Goal: Obtain resource: Download file/media

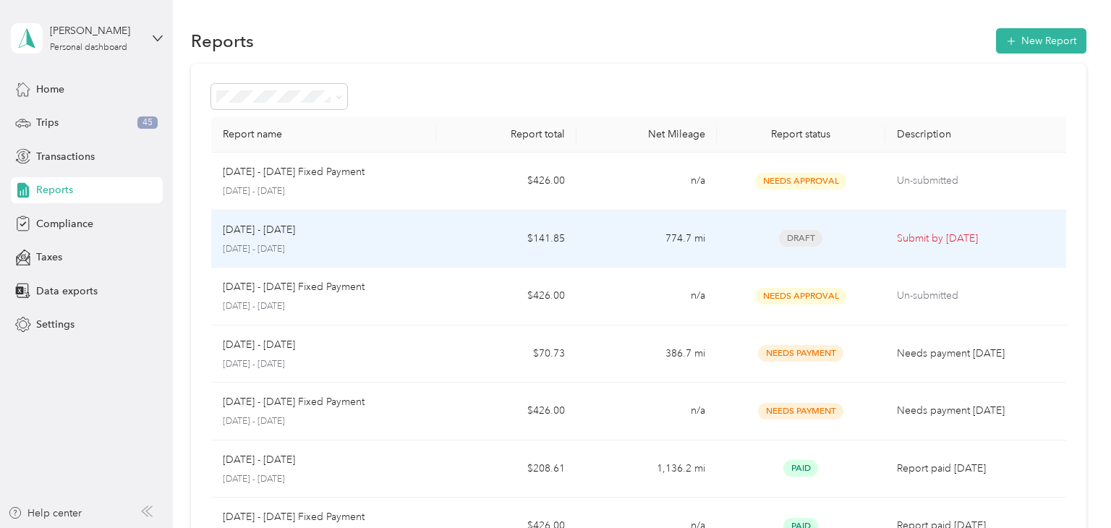
click at [466, 231] on td "$141.85" at bounding box center [506, 239] width 140 height 58
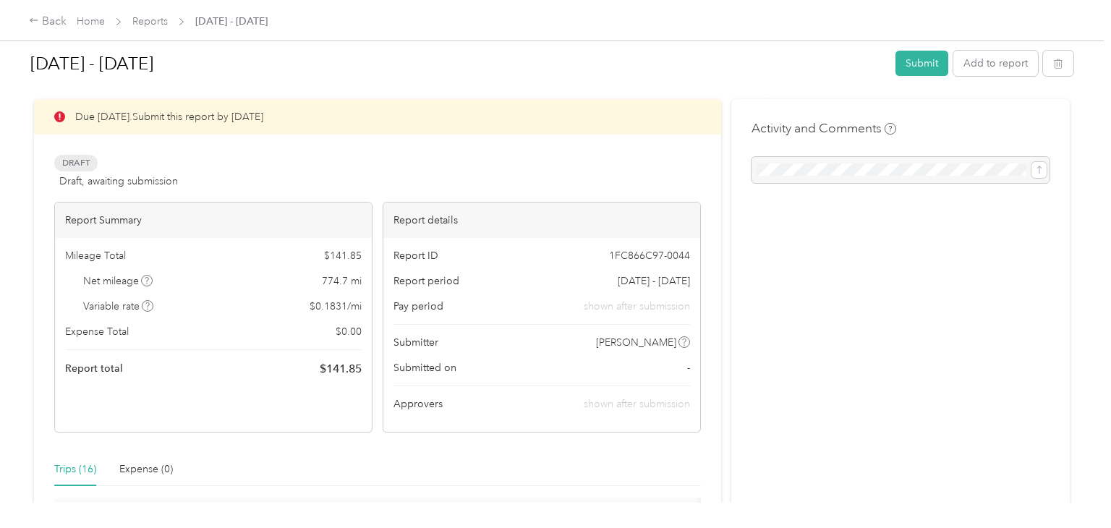
scroll to position [11, 0]
click at [910, 66] on button "Submit" at bounding box center [921, 63] width 53 height 25
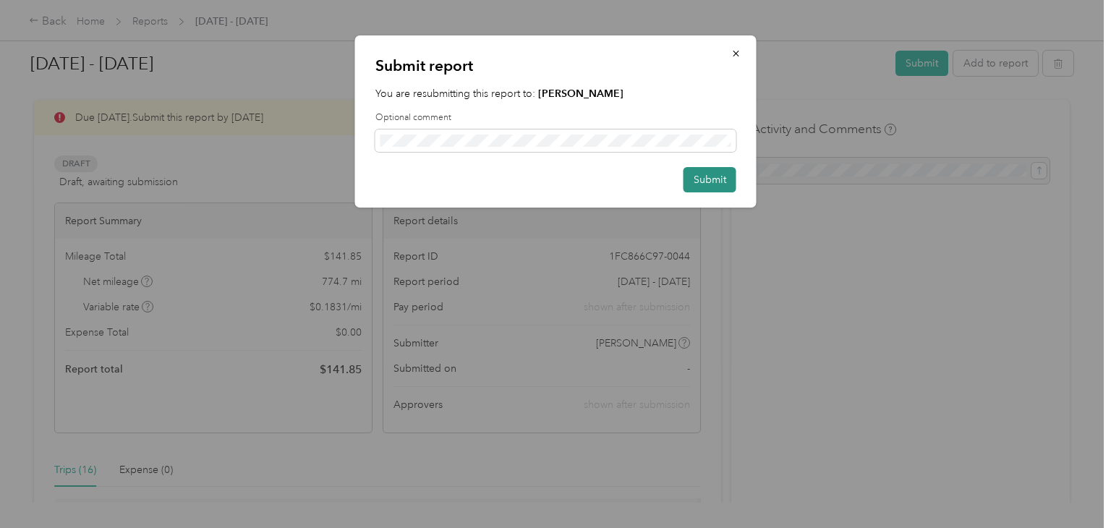
click at [722, 167] on button "Submit" at bounding box center [710, 179] width 53 height 25
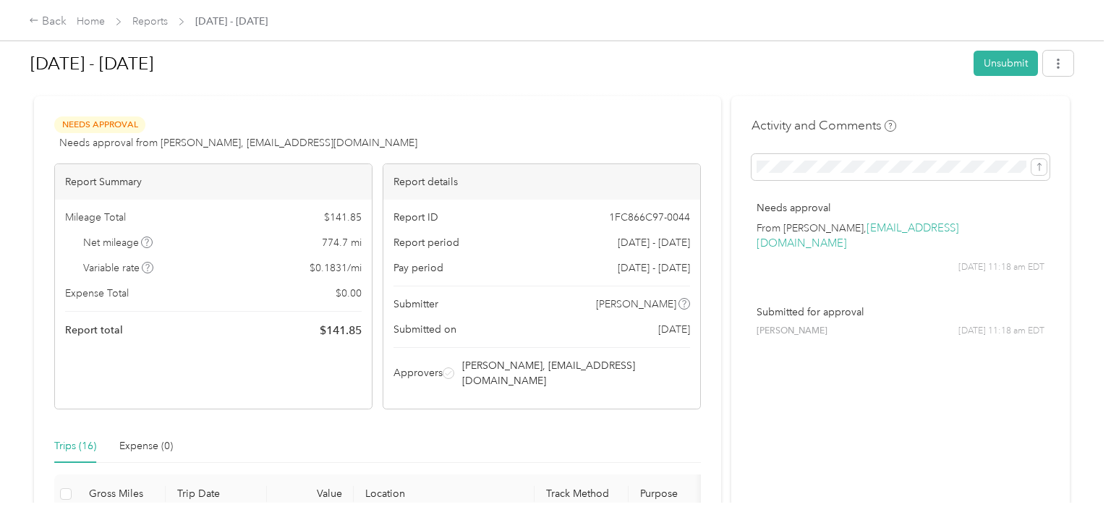
scroll to position [0, 0]
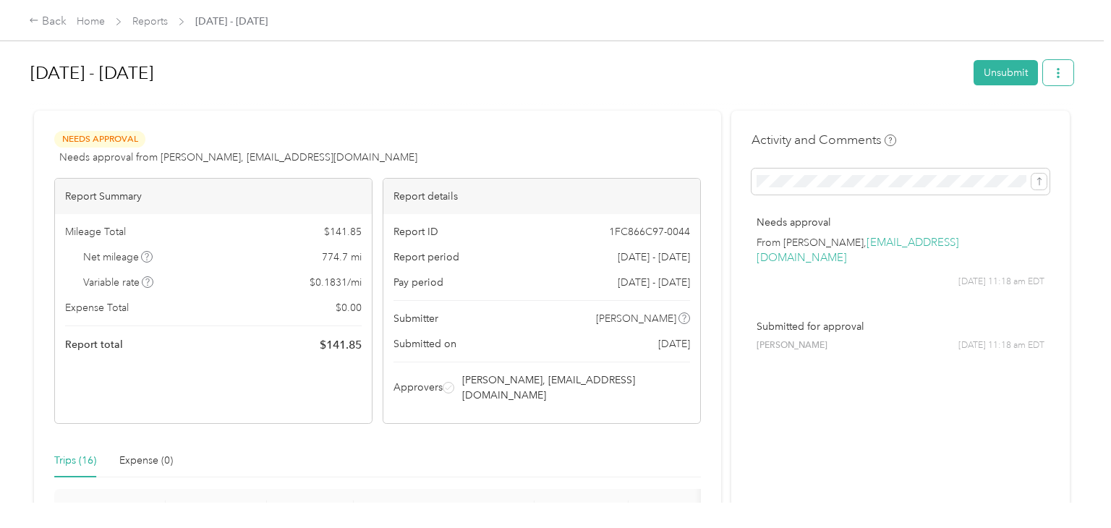
click at [1065, 82] on button "button" at bounding box center [1058, 72] width 30 height 25
click at [1055, 120] on div "Download" at bounding box center [1028, 125] width 86 height 15
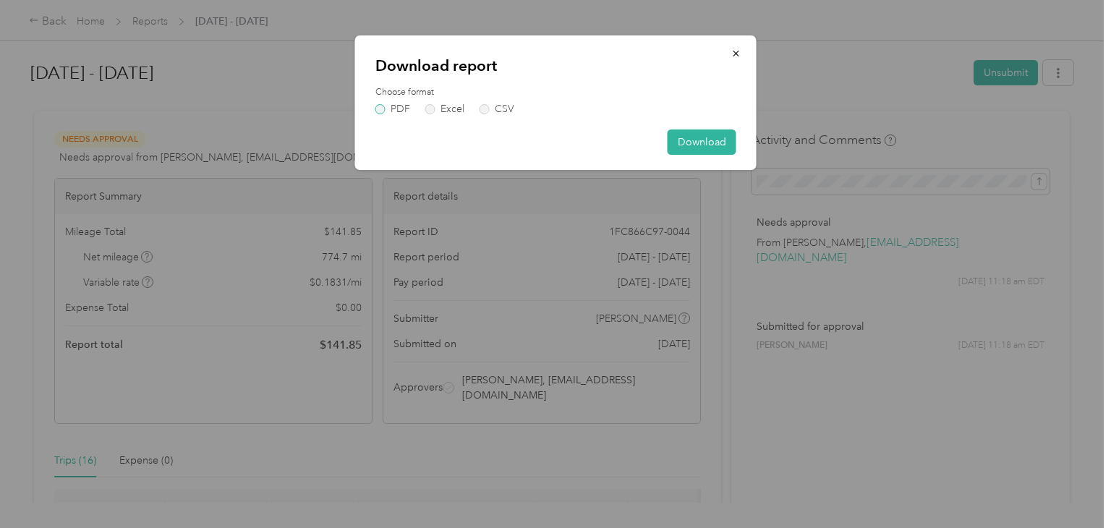
click at [396, 112] on label "PDF" at bounding box center [392, 109] width 35 height 10
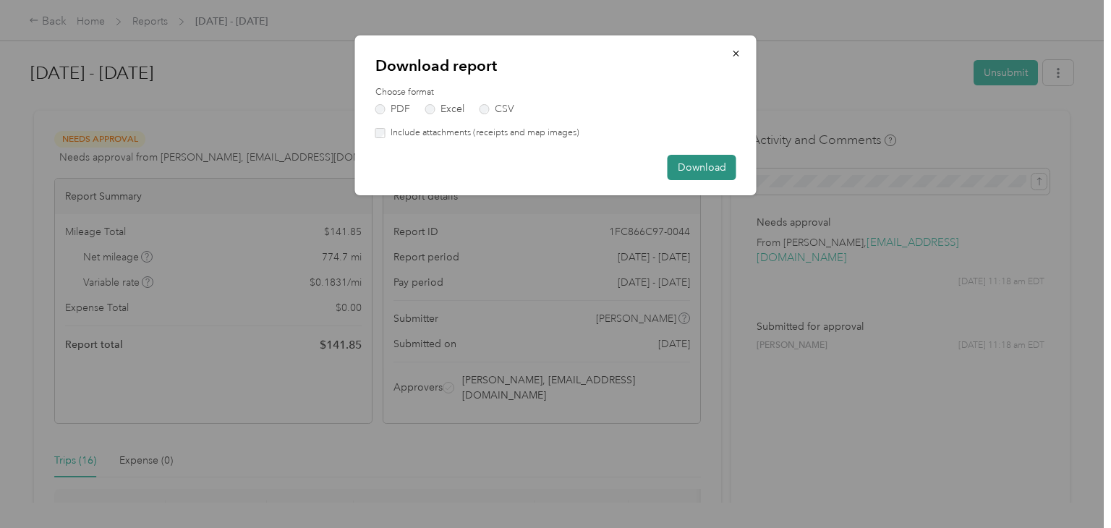
click at [680, 168] on button "Download" at bounding box center [702, 167] width 69 height 25
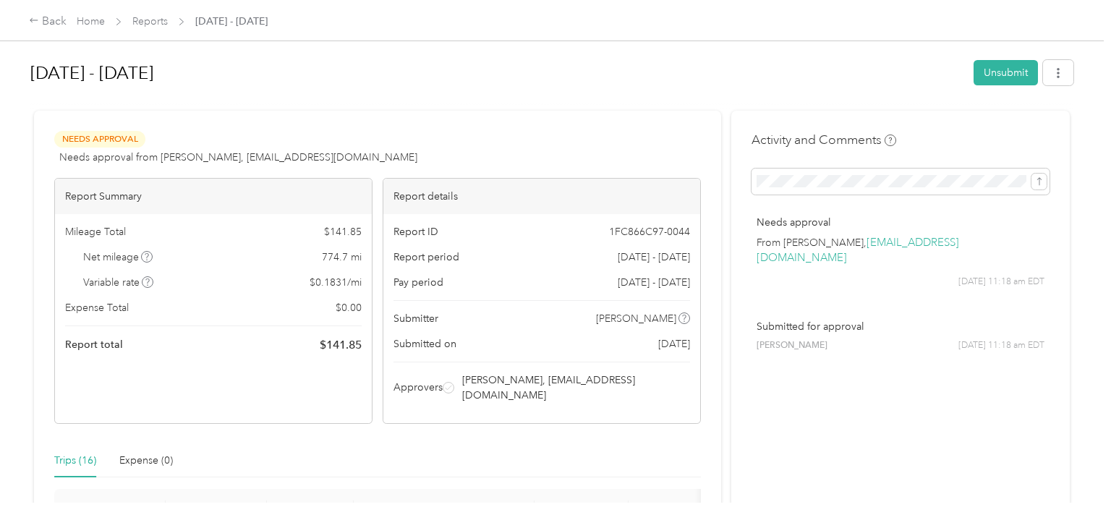
click at [1062, 68] on icon "button" at bounding box center [1058, 73] width 10 height 10
click at [1037, 122] on span "Download" at bounding box center [1024, 125] width 48 height 15
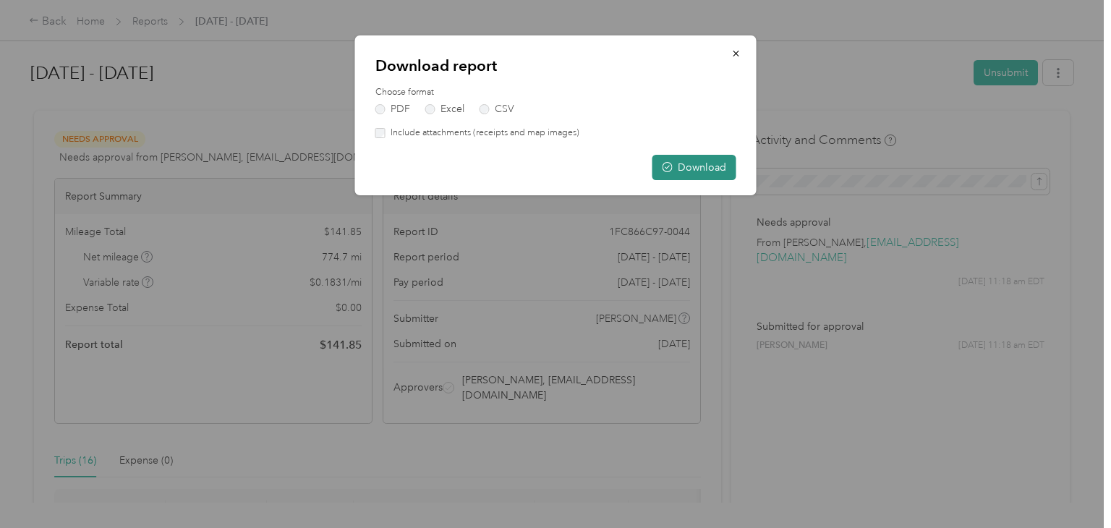
click at [689, 167] on button "Download" at bounding box center [694, 167] width 84 height 25
